Goal: Information Seeking & Learning: Learn about a topic

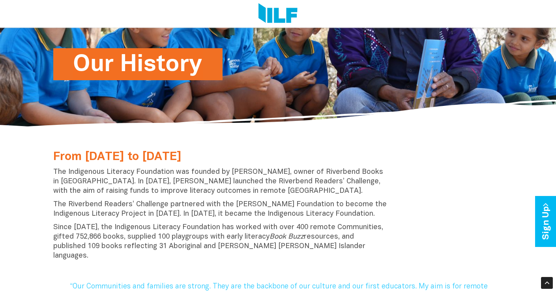
scroll to position [148, 0]
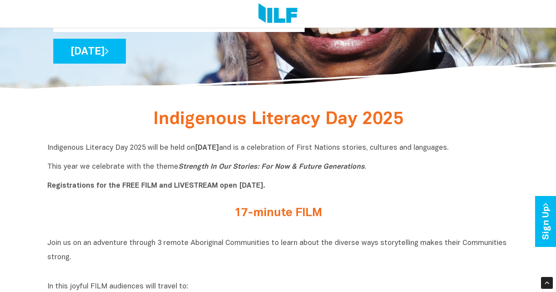
scroll to position [171, 0]
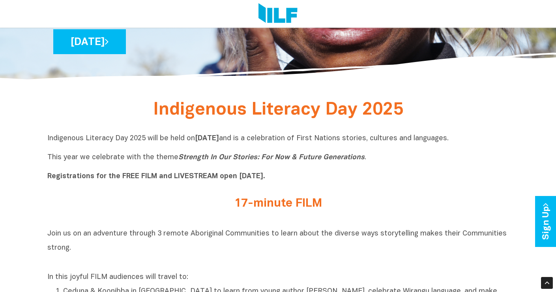
drag, startPoint x: 112, startPoint y: 157, endPoint x: 116, endPoint y: 159, distance: 5.5
click at [113, 158] on p "Indigenous Literacy Day 2025 will be held [DATE][DATE] and is a celebration of …" at bounding box center [278, 157] width 462 height 47
click at [170, 159] on p "Indigenous Literacy Day 2025 will be held [DATE][DATE] and is a celebration of …" at bounding box center [278, 157] width 462 height 47
drag, startPoint x: 176, startPoint y: 157, endPoint x: 372, endPoint y: 167, distance: 196.1
click at [372, 167] on p "Indigenous Literacy Day 2025 will be held [DATE][DATE] and is a celebration of …" at bounding box center [278, 157] width 462 height 47
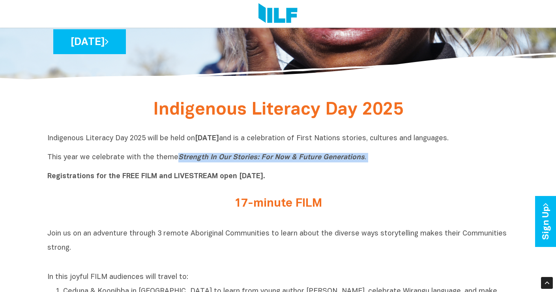
copy p "Strength In Our Stories: For Now & Future Generations ."
drag, startPoint x: 372, startPoint y: 157, endPoint x: 184, endPoint y: 152, distance: 187.6
click at [184, 152] on p "Indigenous Literacy Day 2025 will be held [DATE][DATE] and is a celebration of …" at bounding box center [278, 157] width 462 height 47
click at [184, 153] on p "Indigenous Literacy Day 2025 will be held [DATE][DATE] and is a celebration of …" at bounding box center [278, 157] width 462 height 47
drag, startPoint x: 179, startPoint y: 156, endPoint x: 357, endPoint y: 169, distance: 178.5
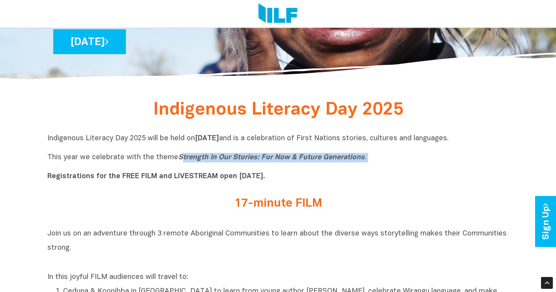
click at [357, 169] on p "Indigenous Literacy Day 2025 will be held [DATE][DATE] and is a celebration of …" at bounding box center [278, 157] width 462 height 47
click at [210, 159] on icon "Strength In Our Stories: For Now & Future Generations" at bounding box center [271, 157] width 186 height 7
drag, startPoint x: 177, startPoint y: 156, endPoint x: 315, endPoint y: 165, distance: 138.4
click at [320, 166] on p "Indigenous Literacy Day 2025 will be held [DATE][DATE] and is a celebration of …" at bounding box center [278, 157] width 462 height 47
click at [361, 159] on p "Indigenous Literacy Day 2025 will be held [DATE][DATE] and is a celebration of …" at bounding box center [278, 157] width 462 height 47
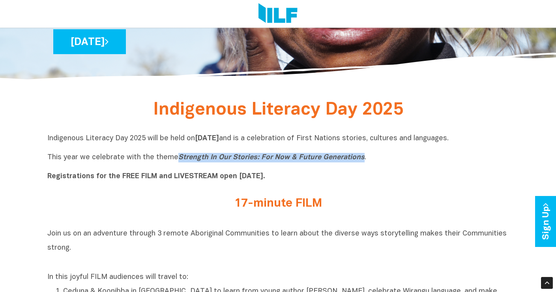
drag, startPoint x: 358, startPoint y: 158, endPoint x: 176, endPoint y: 156, distance: 181.6
click at [178, 156] on icon "Strength In Our Stories: For Now & Future Generations" at bounding box center [271, 157] width 186 height 7
copy icon "Strength In Our Stories: For Now & Future Generations"
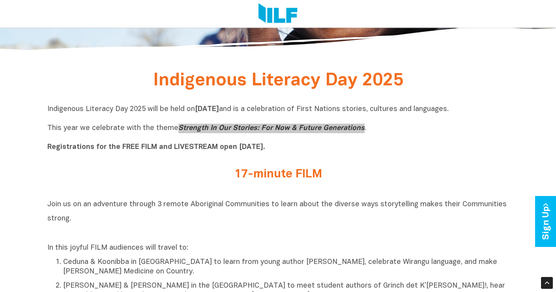
scroll to position [96, 0]
